Goal: Information Seeking & Learning: Learn about a topic

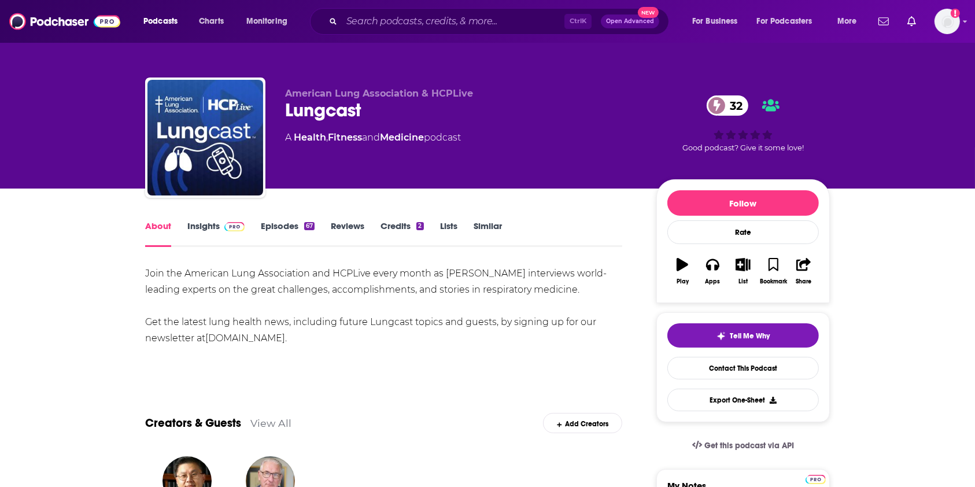
click at [203, 222] on link "Insights" at bounding box center [215, 233] width 57 height 27
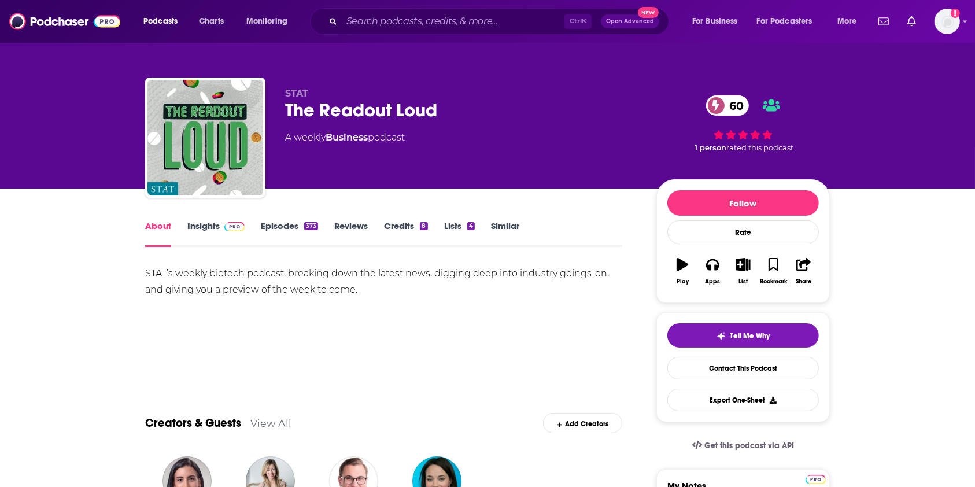
click at [197, 223] on link "Insights" at bounding box center [215, 233] width 57 height 27
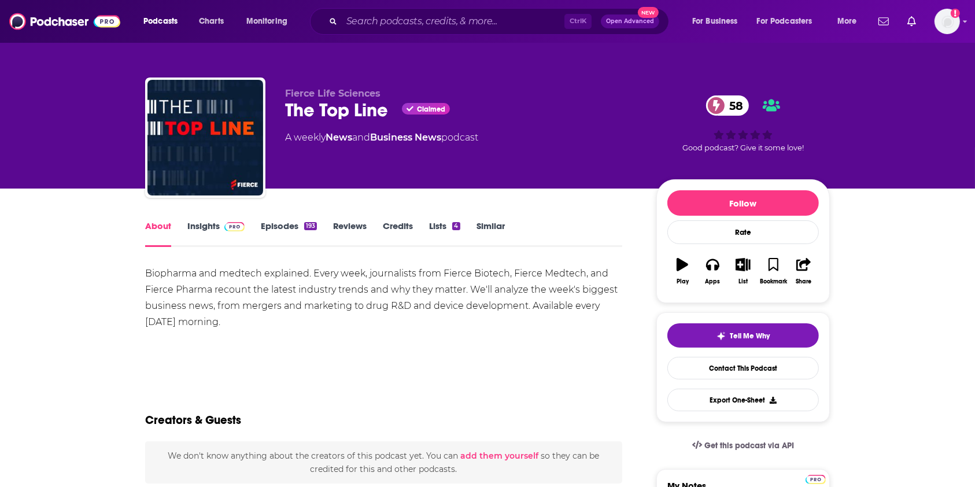
click at [199, 221] on link "Insights" at bounding box center [215, 233] width 57 height 27
